Goal: Task Accomplishment & Management: Manage account settings

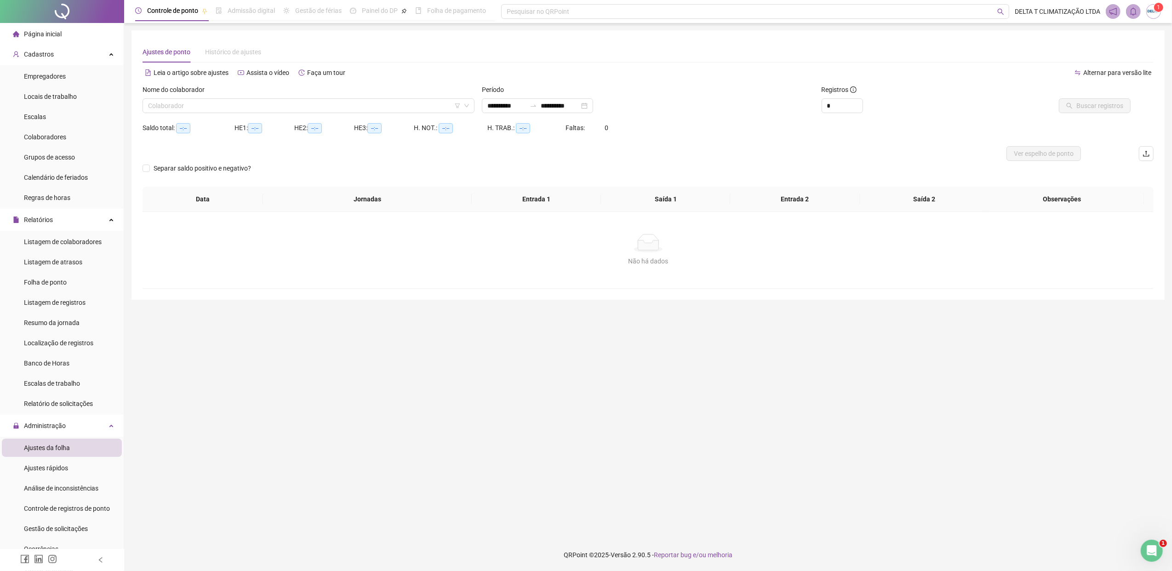
type input "**********"
click at [203, 108] on input "search" at bounding box center [304, 106] width 313 height 14
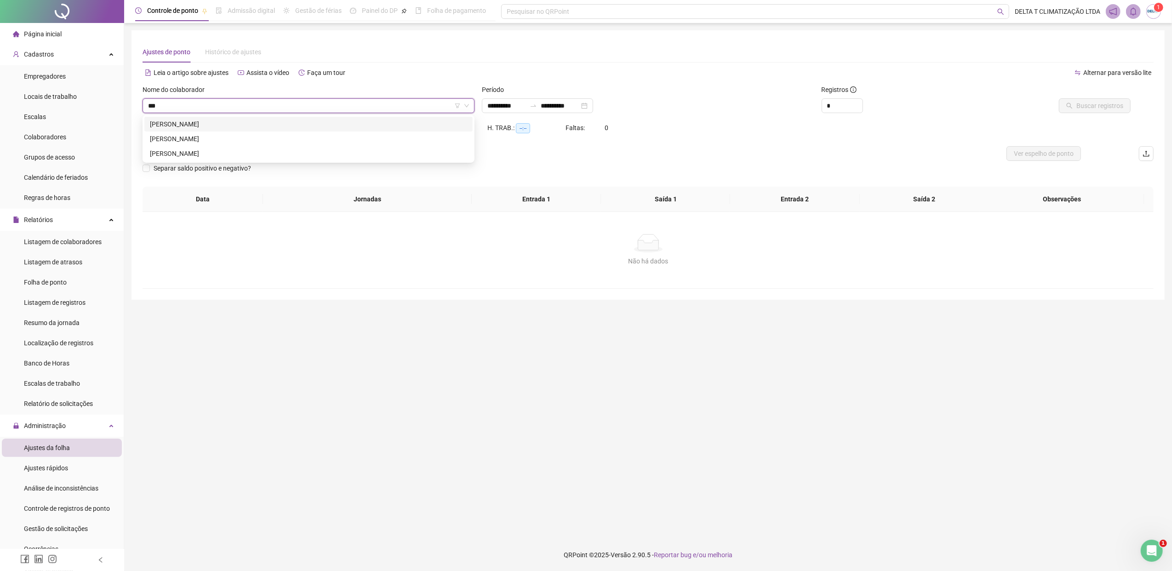
type input "****"
click at [218, 126] on div "[PERSON_NAME]" at bounding box center [308, 124] width 317 height 10
click at [918, 123] on div "Saldo total: --:-- HE 1: --:-- HE 2: --:-- HE 3: --:-- H. NOT.: --:-- H. TRAB.:…" at bounding box center [648, 133] width 1011 height 26
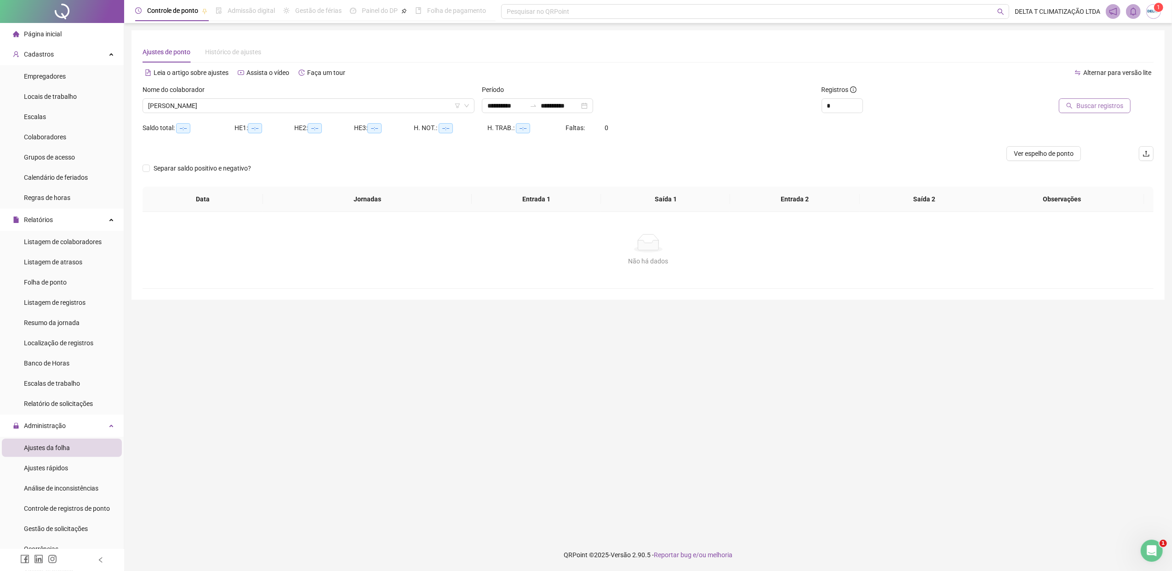
click at [1097, 105] on span "Buscar registros" at bounding box center [1100, 106] width 47 height 10
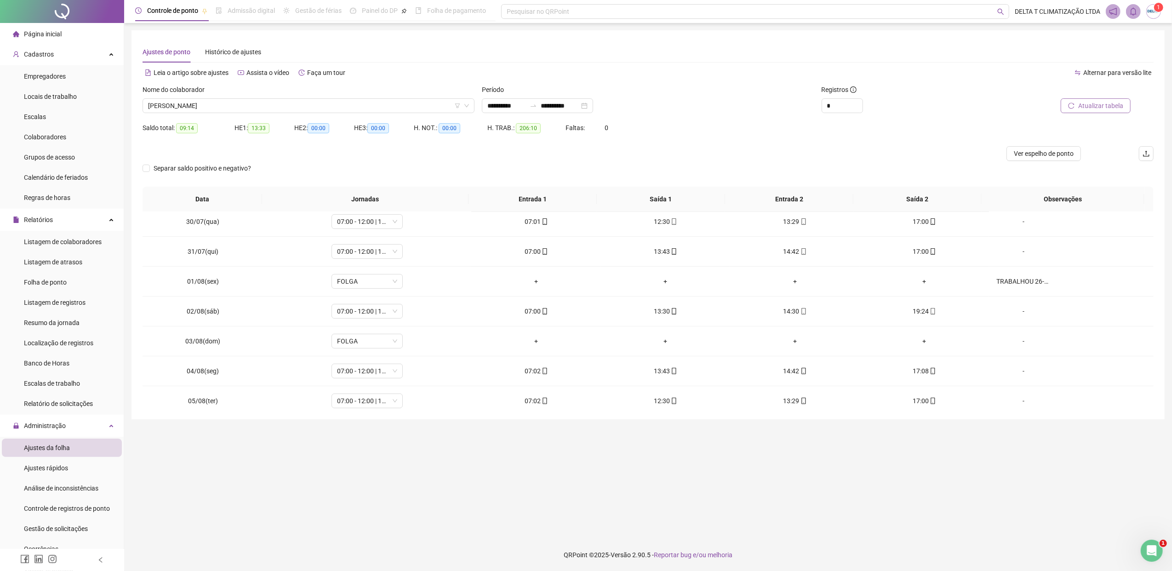
scroll to position [306, 0]
click at [361, 304] on span "07:00 - 12:00 | 13:00 - 19:00" at bounding box center [367, 309] width 60 height 14
click at [370, 339] on div "07:00 - 12:00 | 13:00 - 16:00" at bounding box center [417, 337] width 149 height 10
click at [411, 284] on span "Sim" at bounding box center [409, 287] width 11 height 10
click at [1105, 109] on span "Atualizar tabela" at bounding box center [1100, 106] width 45 height 10
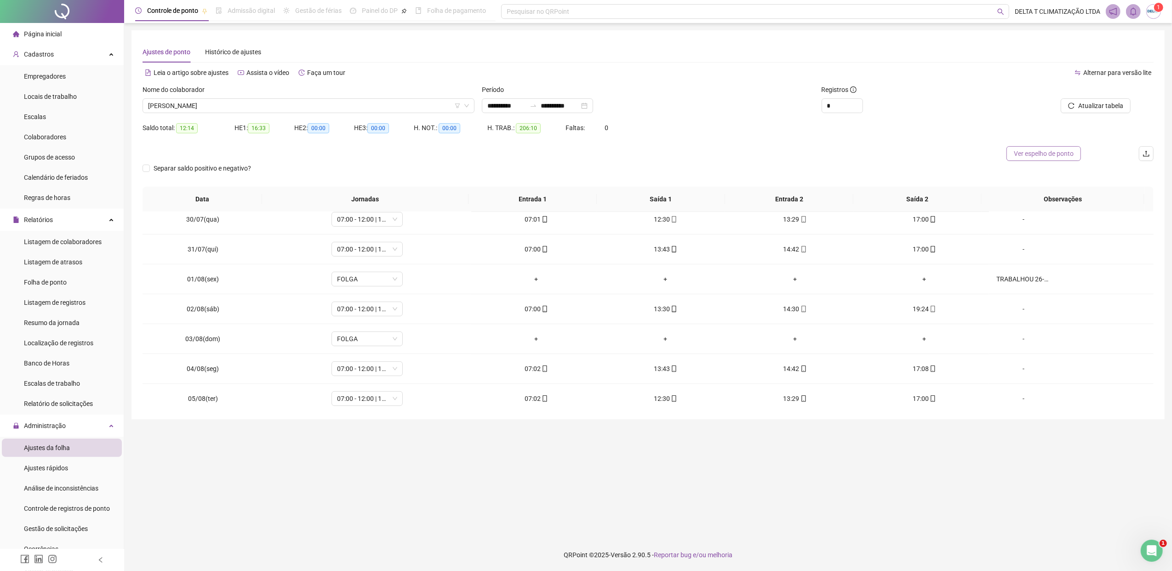
click at [1048, 156] on span "Ver espelho de ponto" at bounding box center [1044, 154] width 60 height 10
click at [244, 106] on span "[PERSON_NAME]" at bounding box center [308, 106] width 321 height 14
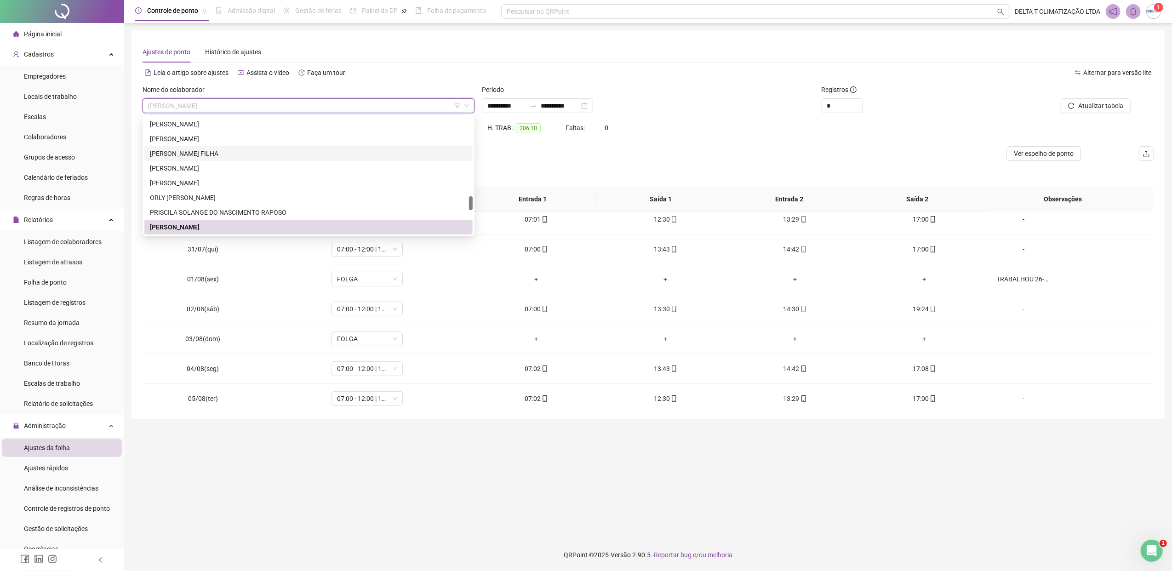
scroll to position [799, 0]
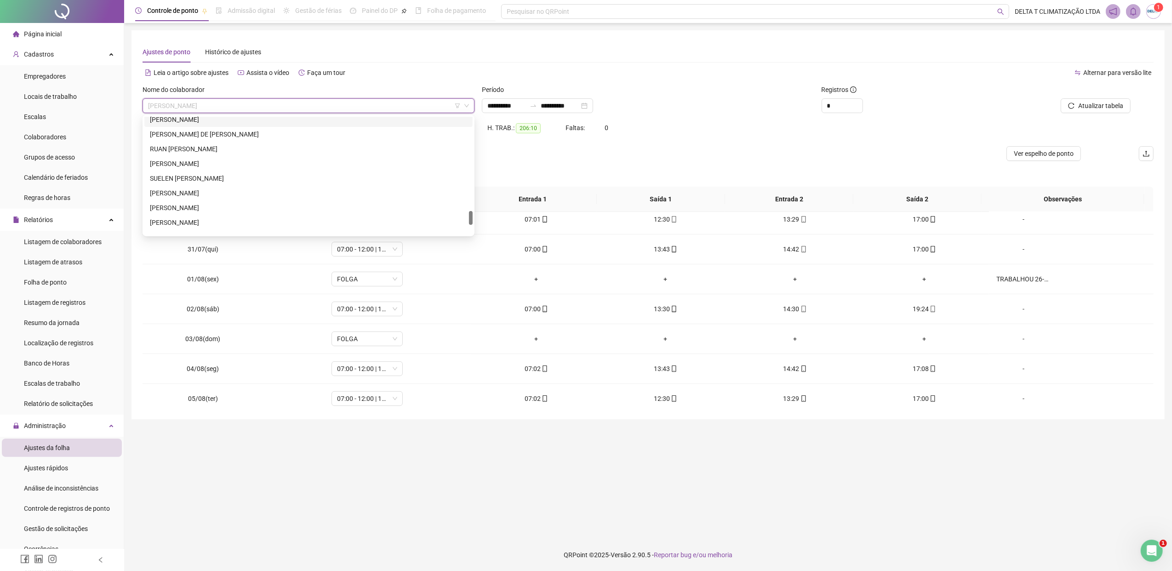
click at [201, 118] on div "[PERSON_NAME]" at bounding box center [308, 120] width 317 height 10
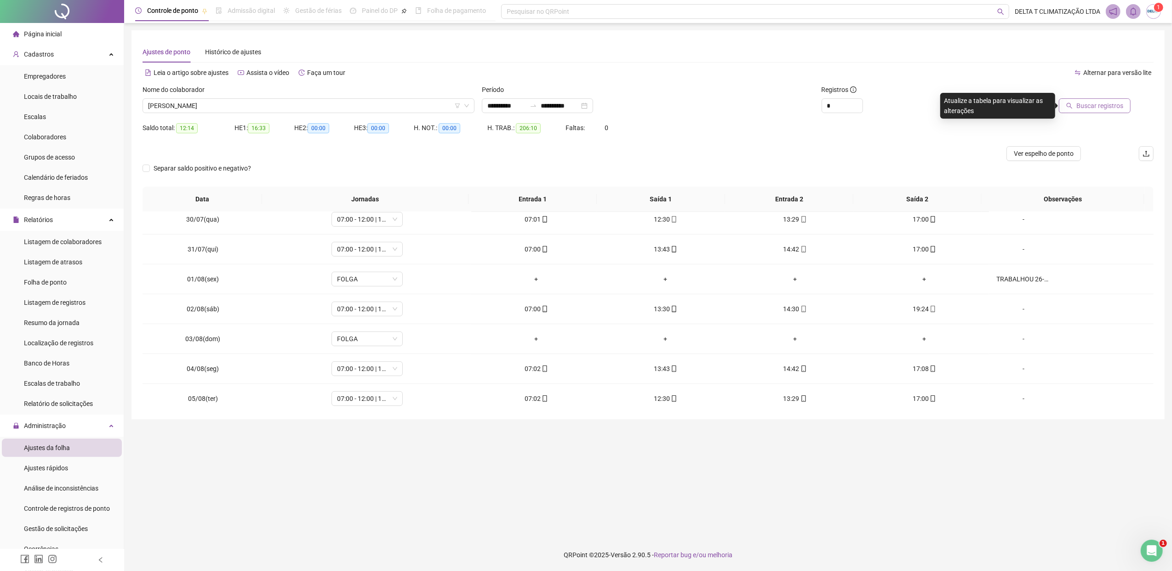
click at [1084, 107] on span "Buscar registros" at bounding box center [1100, 106] width 47 height 10
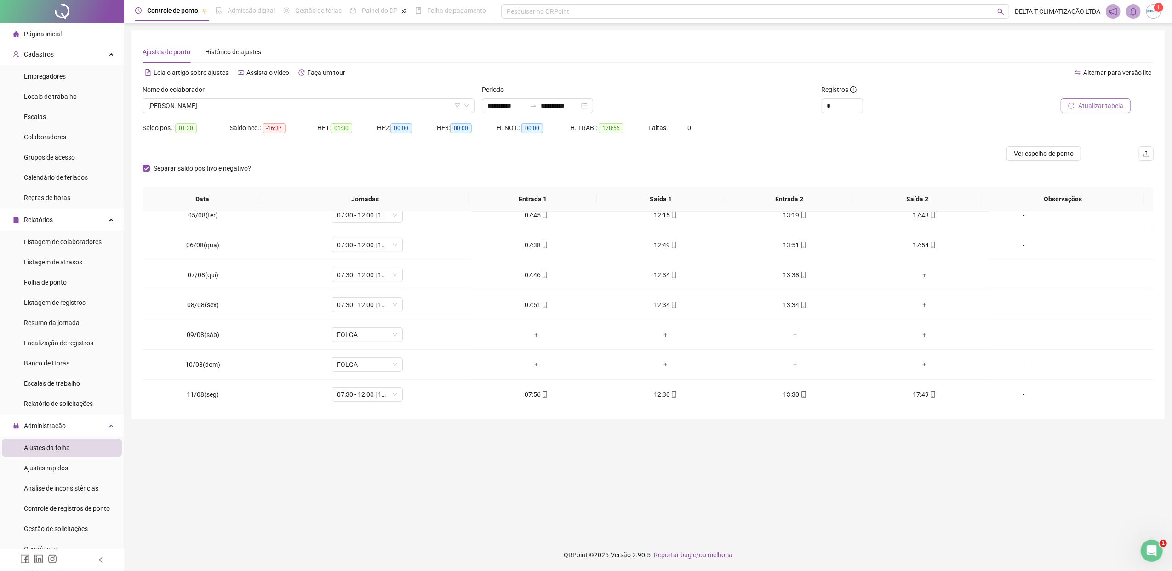
scroll to position [490, 0]
click at [352, 101] on span "[PERSON_NAME]" at bounding box center [308, 106] width 321 height 14
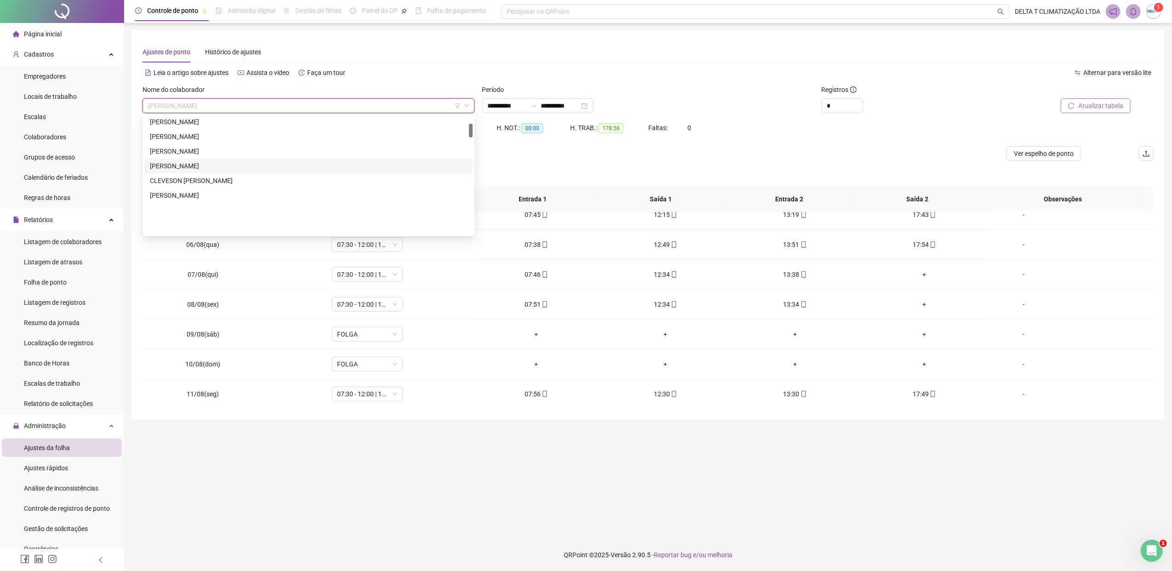
scroll to position [59, 0]
click at [259, 164] on div "[PERSON_NAME]" at bounding box center [308, 168] width 317 height 10
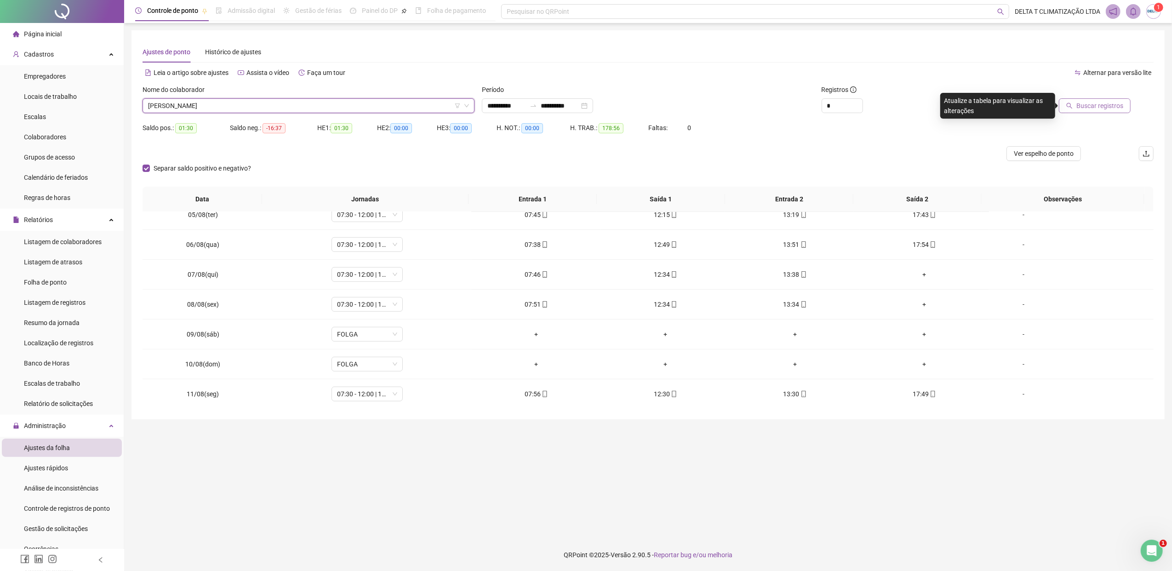
click at [1084, 102] on span "Buscar registros" at bounding box center [1100, 106] width 47 height 10
click at [1044, 152] on span "Ver espelho de ponto" at bounding box center [1044, 154] width 60 height 10
click at [269, 105] on span "[PERSON_NAME]" at bounding box center [308, 106] width 321 height 14
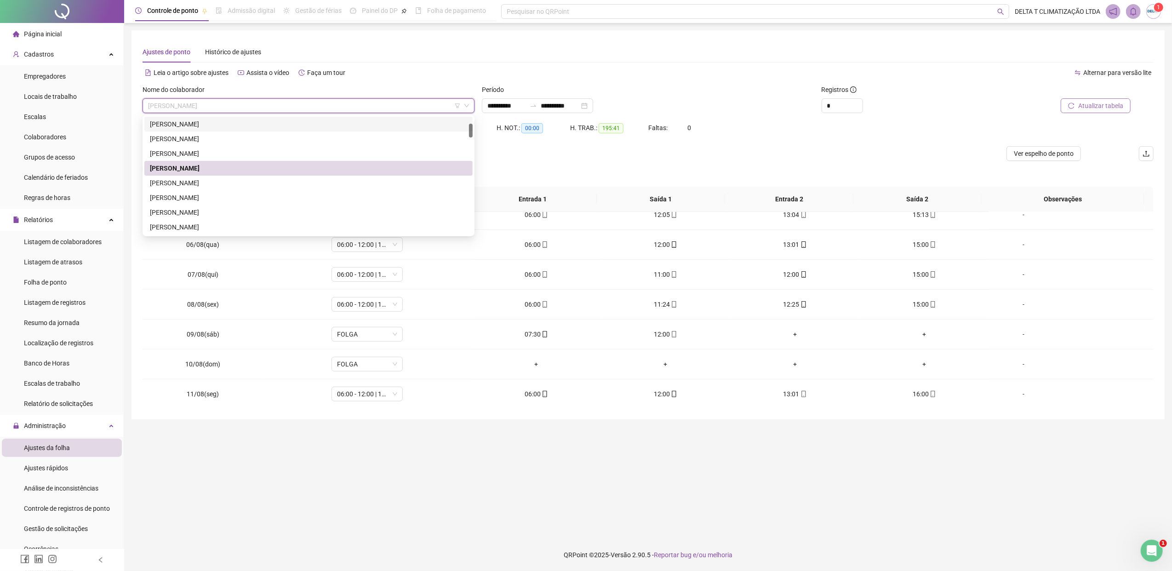
click at [256, 124] on div "[PERSON_NAME]" at bounding box center [308, 124] width 317 height 10
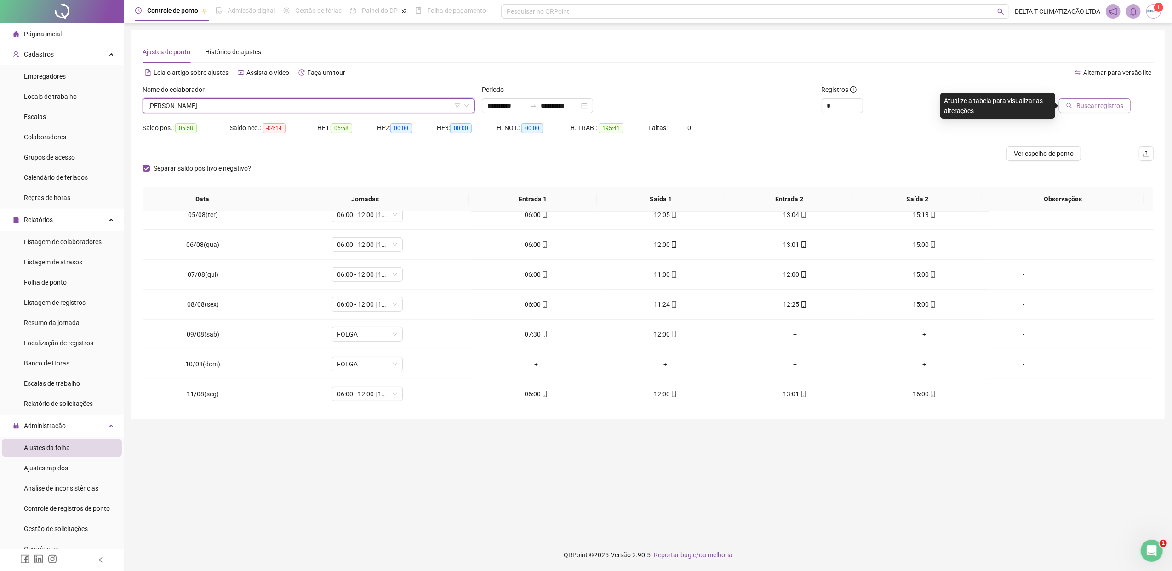
click at [1084, 111] on button "Buscar registros" at bounding box center [1095, 105] width 72 height 15
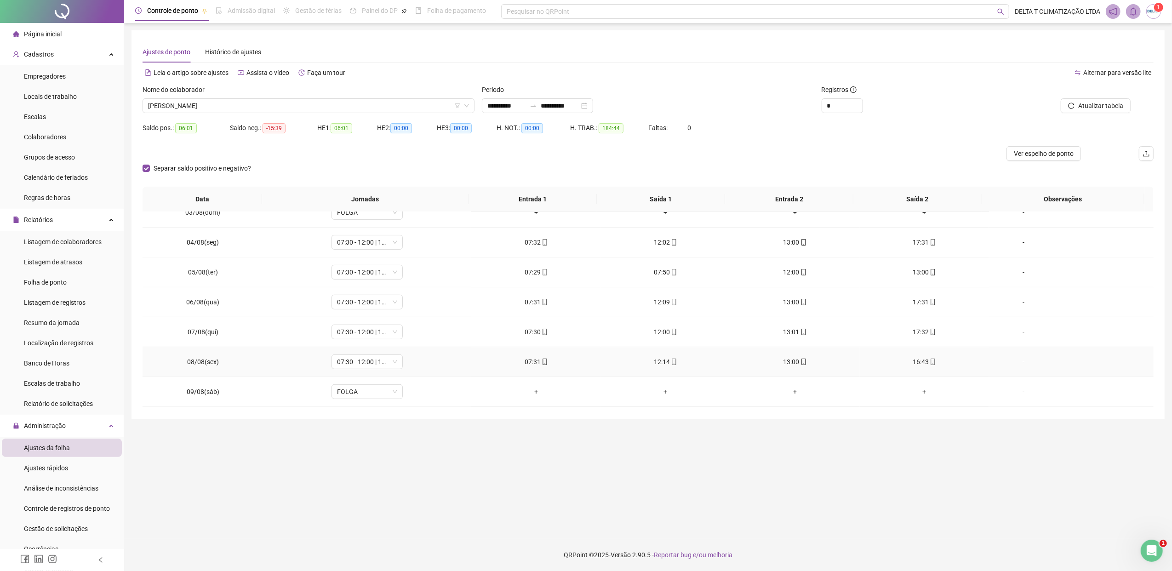
scroll to position [429, 0]
click at [857, 102] on icon "up" at bounding box center [857, 103] width 3 height 3
type input "*"
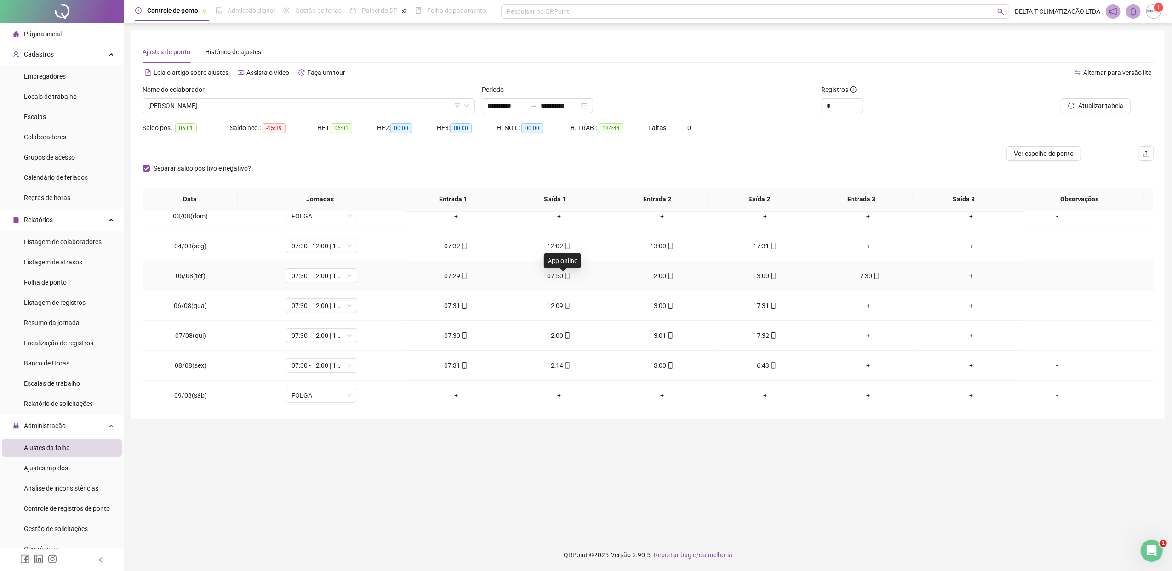
click at [563, 280] on span at bounding box center [566, 275] width 7 height 7
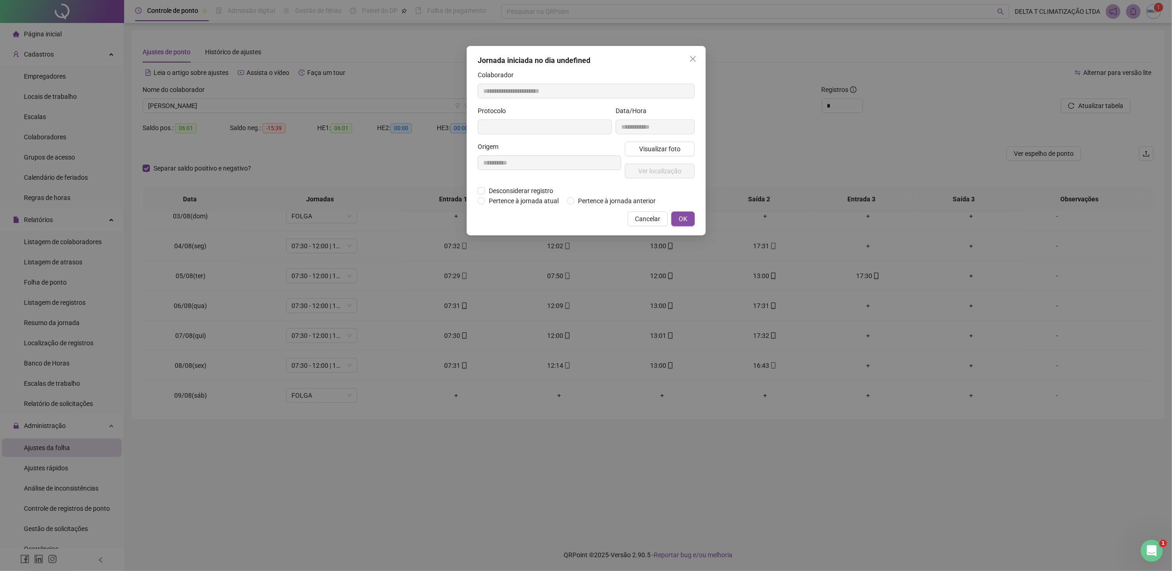
type input "**********"
click at [538, 191] on span "Desconsiderar registro" at bounding box center [521, 192] width 72 height 10
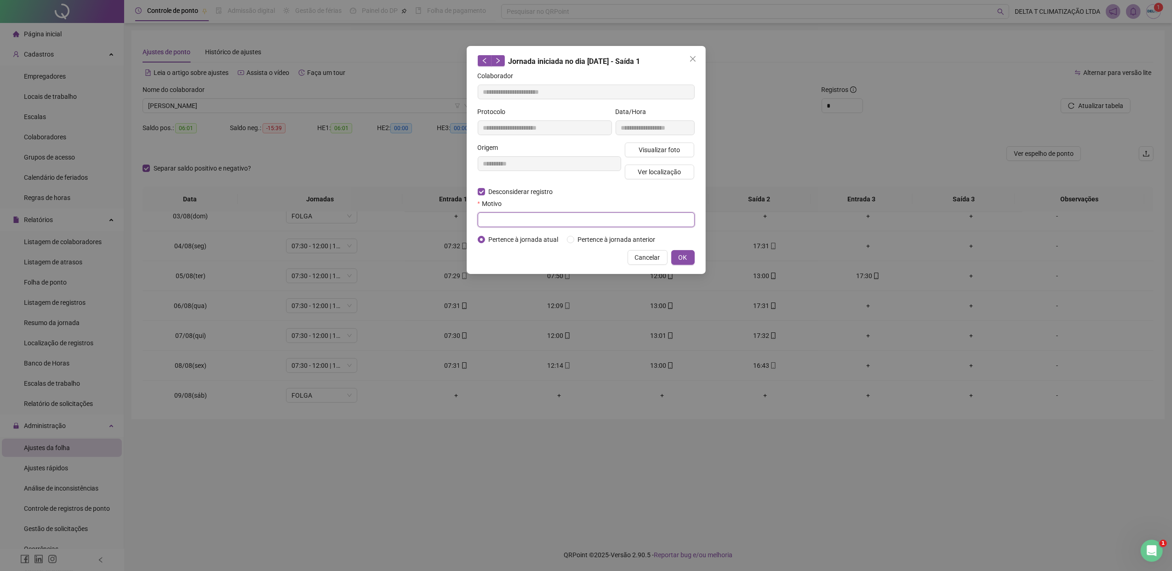
click at [556, 224] on input "text" at bounding box center [586, 219] width 217 height 15
click at [554, 221] on input "text" at bounding box center [586, 219] width 217 height 15
type input "**********"
click at [687, 262] on button "OK" at bounding box center [682, 257] width 23 height 15
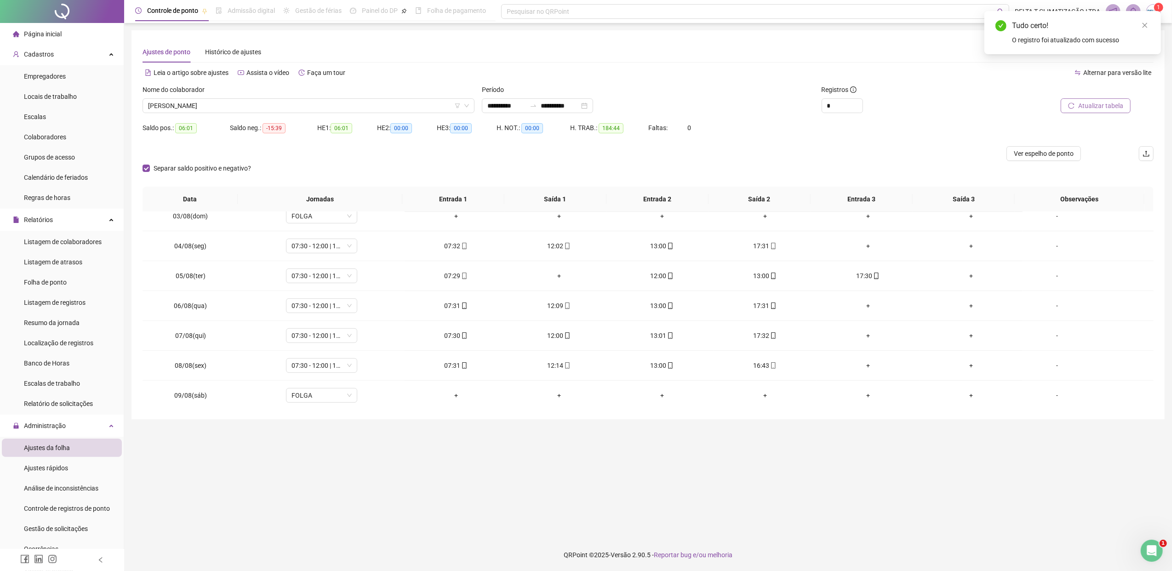
click at [1073, 104] on icon "reload" at bounding box center [1071, 106] width 6 height 6
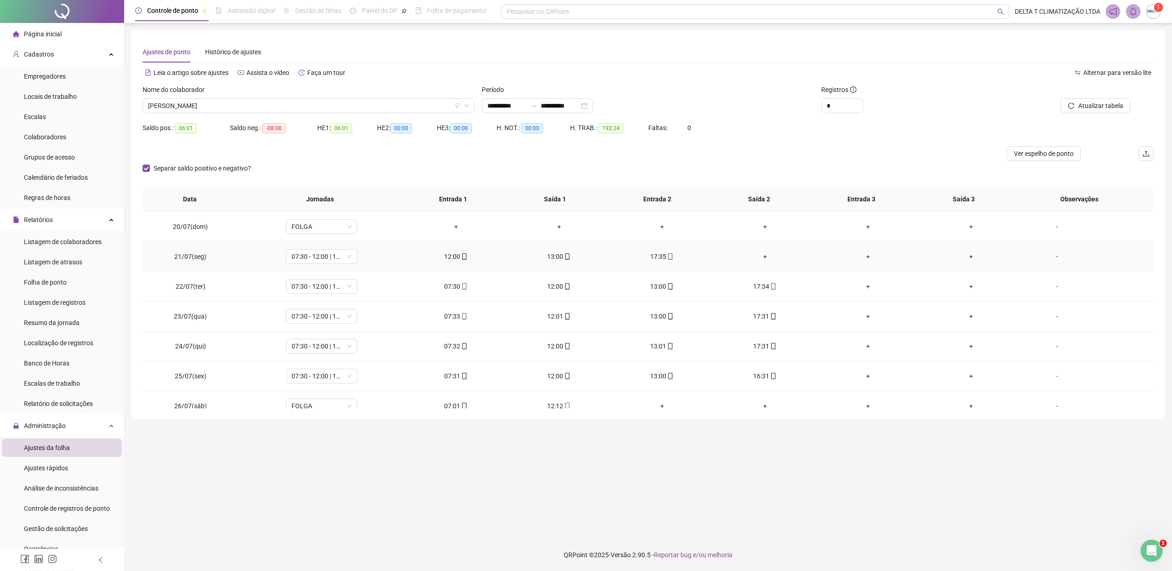
drag, startPoint x: 759, startPoint y: 258, endPoint x: 797, endPoint y: 278, distance: 42.4
click at [758, 258] on div "+" at bounding box center [765, 257] width 88 height 10
